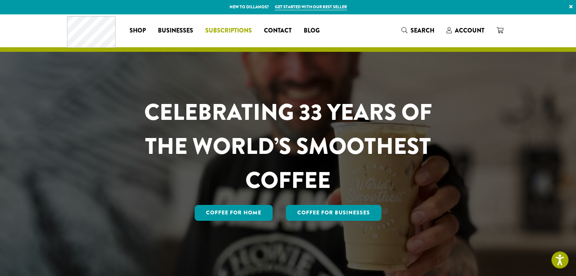
click at [236, 33] on span "Subscriptions" at bounding box center [228, 30] width 47 height 9
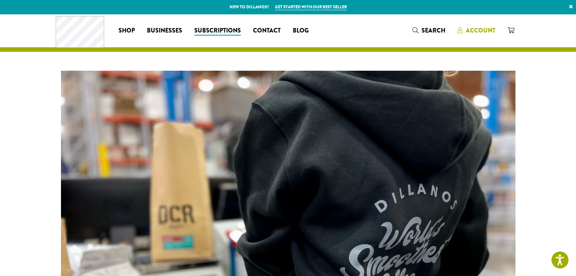
click at [487, 27] on span "Account" at bounding box center [481, 30] width 30 height 9
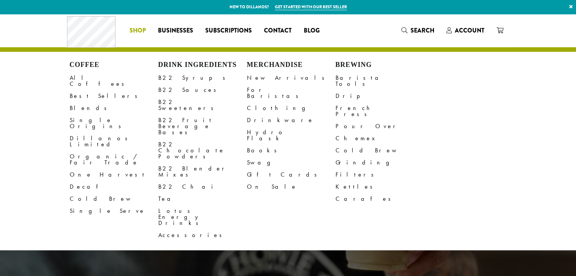
click at [141, 31] on li "Coffee All Coffees Best Sellers Blends Single Origins Dillanos Limited Organic …" at bounding box center [137, 31] width 28 height 12
click at [186, 139] on link "B22 Chocolate Powders" at bounding box center [202, 151] width 89 height 24
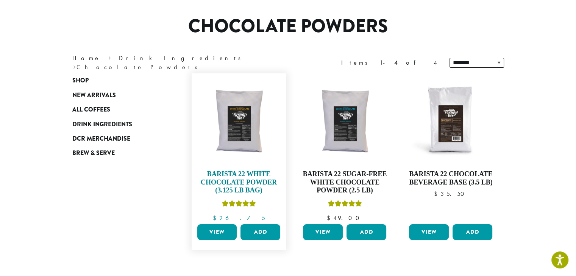
scroll to position [56, 0]
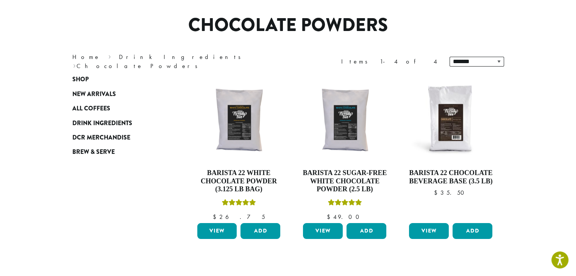
click at [429, 19] on h1 "Chocolate Powders" at bounding box center [288, 25] width 443 height 22
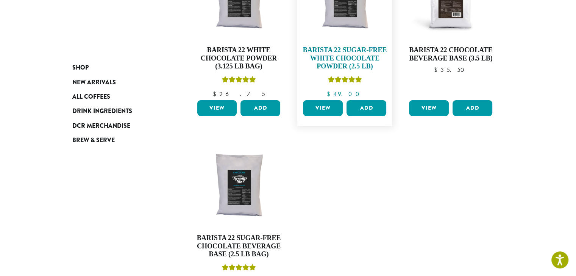
scroll to position [0, 0]
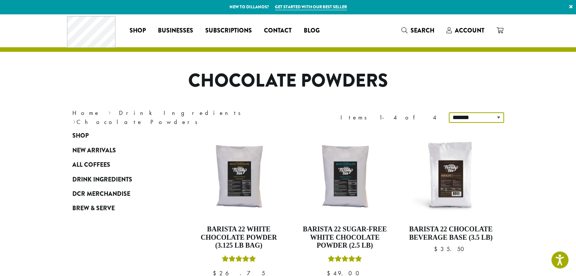
click at [471, 119] on select "**********" at bounding box center [476, 117] width 55 height 11
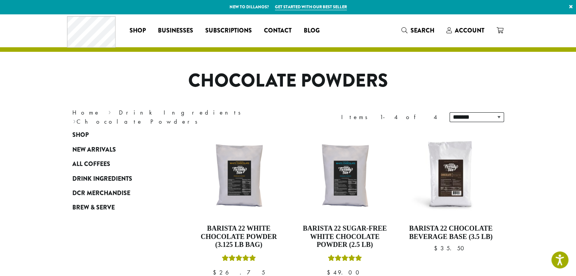
click at [457, 82] on h1 "Chocolate Powders" at bounding box center [288, 81] width 443 height 22
click at [212, 29] on span "Subscriptions" at bounding box center [228, 30] width 47 height 9
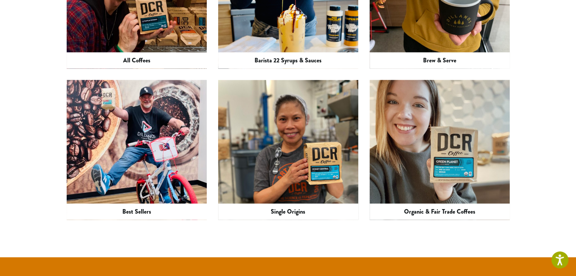
scroll to position [1132, 0]
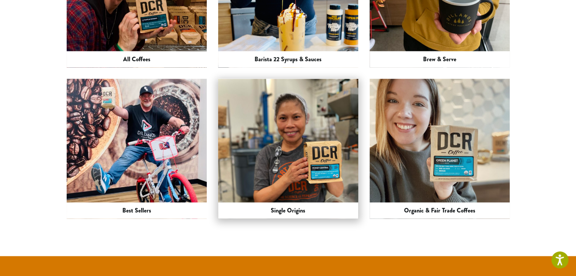
click at [256, 84] on img at bounding box center [288, 149] width 187 height 140
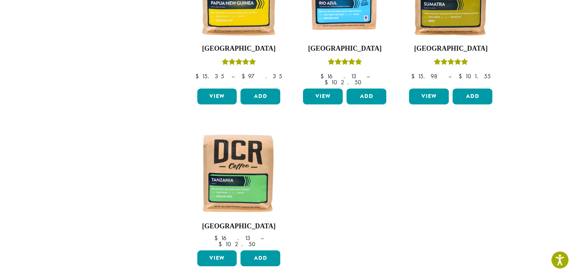
scroll to position [667, 0]
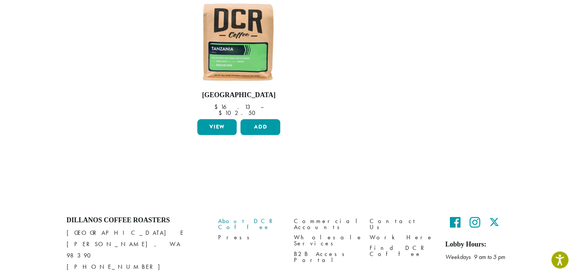
click at [247, 217] on link "About DCR Coffee" at bounding box center [250, 225] width 64 height 16
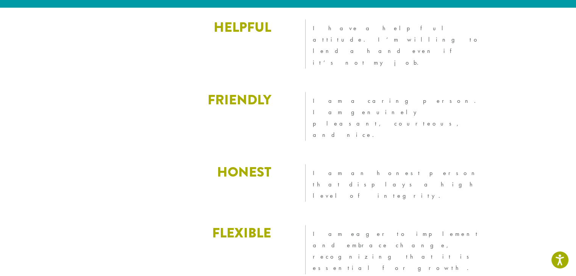
scroll to position [997, 0]
